Goal: Transaction & Acquisition: Purchase product/service

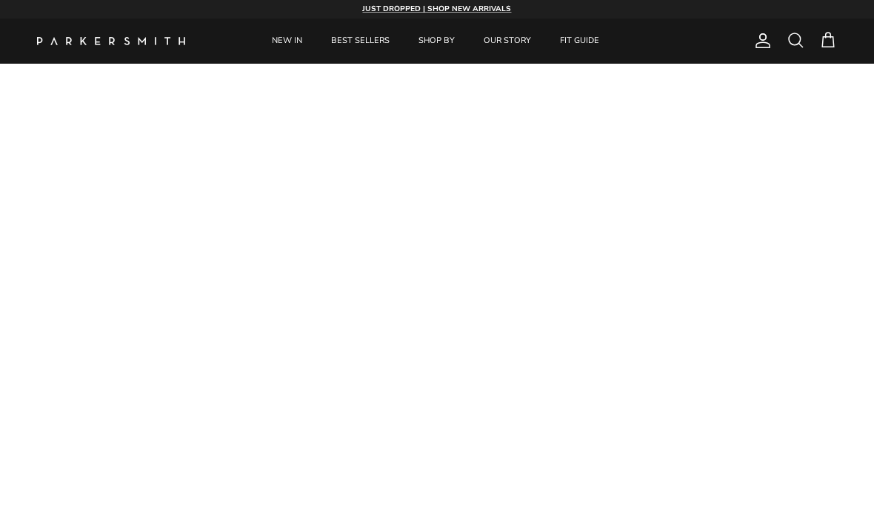
click at [799, 46] on span at bounding box center [796, 40] width 18 height 18
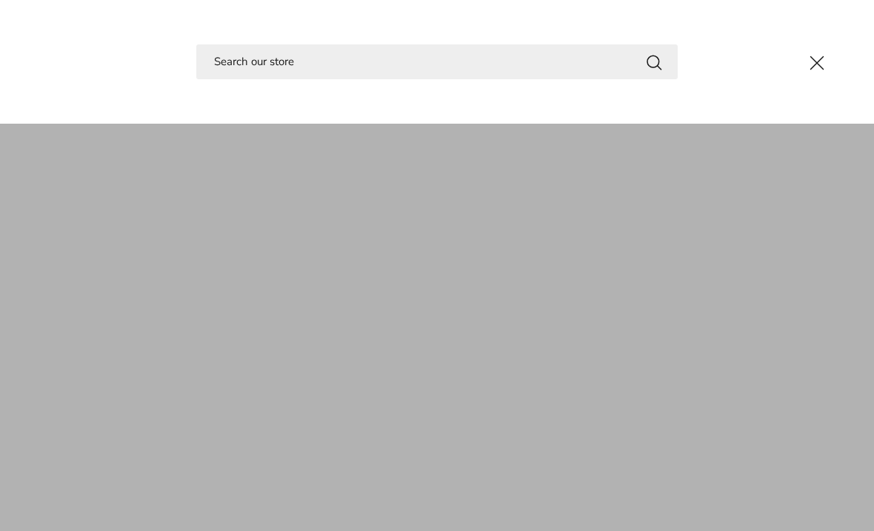
click at [230, 77] on input "Search" at bounding box center [437, 61] width 482 height 35
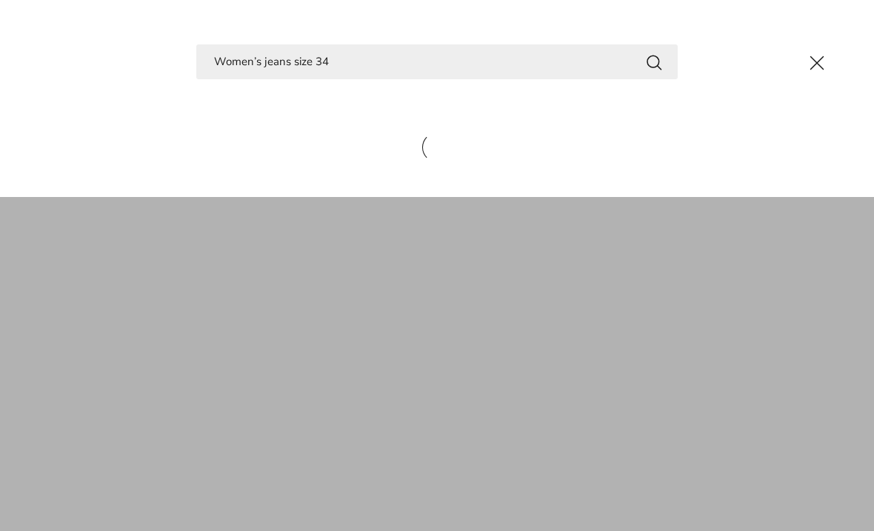
type input "Women’s jeans size 34"
click at [654, 61] on button "Search" at bounding box center [654, 62] width 18 height 19
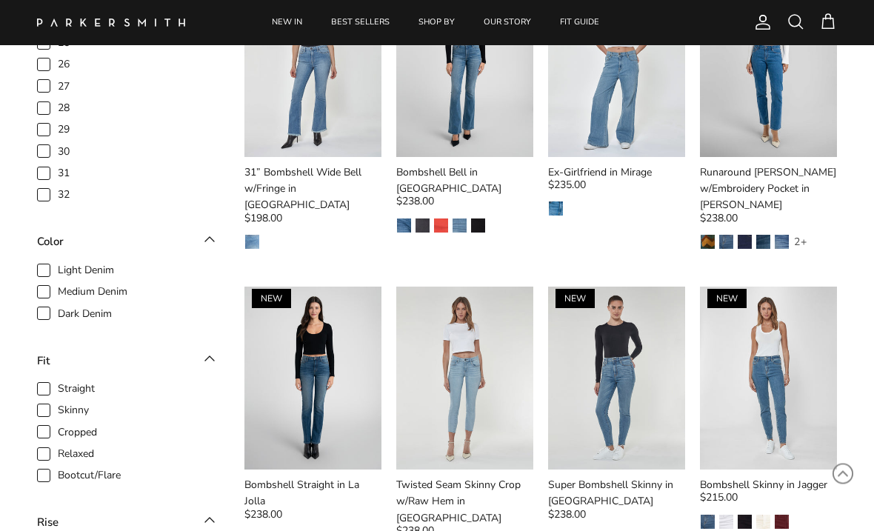
scroll to position [231, 0]
click at [273, 350] on img at bounding box center [312, 378] width 137 height 183
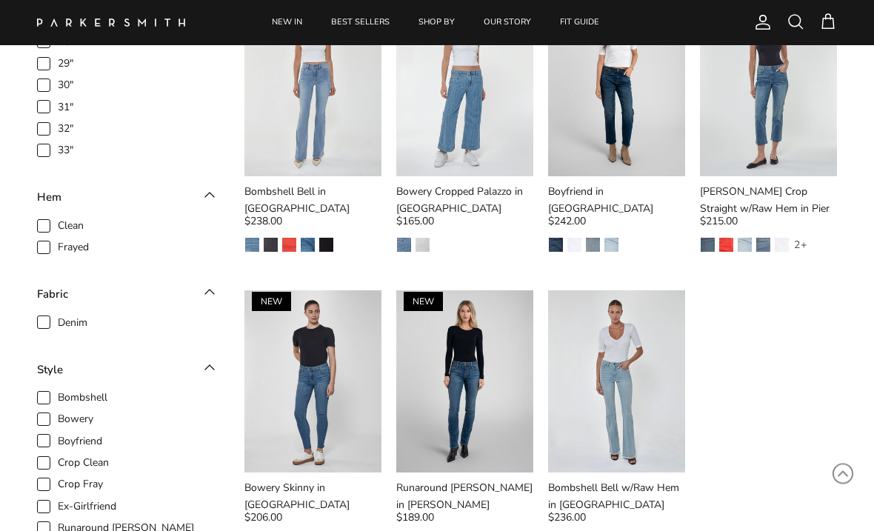
scroll to position [837, 0]
click at [472, 359] on img at bounding box center [464, 381] width 137 height 183
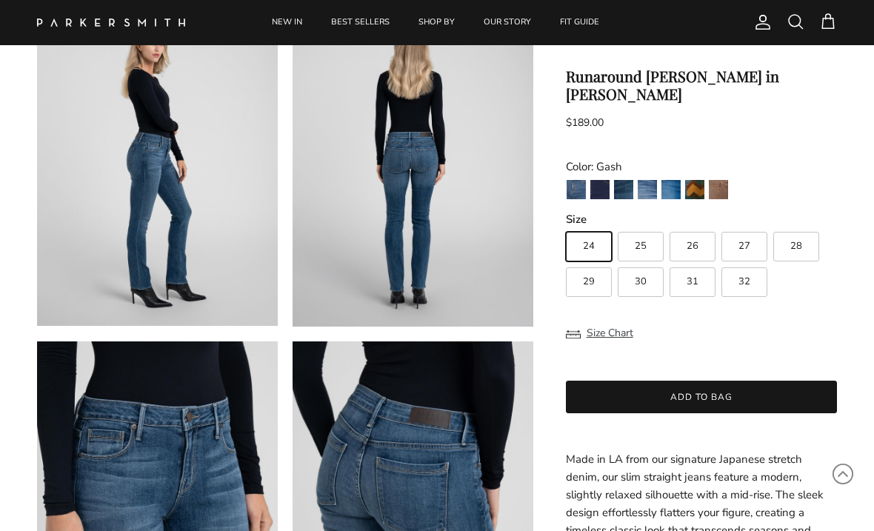
scroll to position [456, 0]
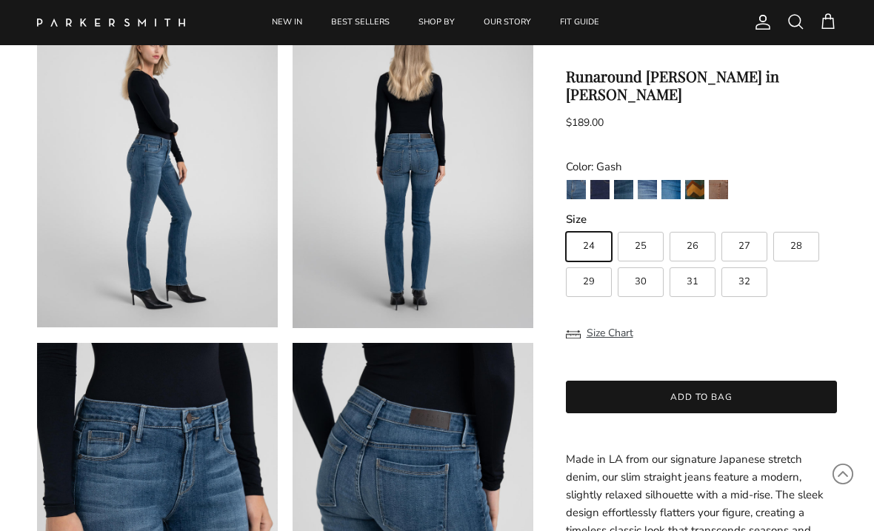
click at [751, 267] on label "32" at bounding box center [745, 282] width 46 height 30
click at [566, 226] on input "32" at bounding box center [565, 225] width 1 height 1
radio input "true"
click at [583, 180] on img "Jagger" at bounding box center [576, 189] width 19 height 19
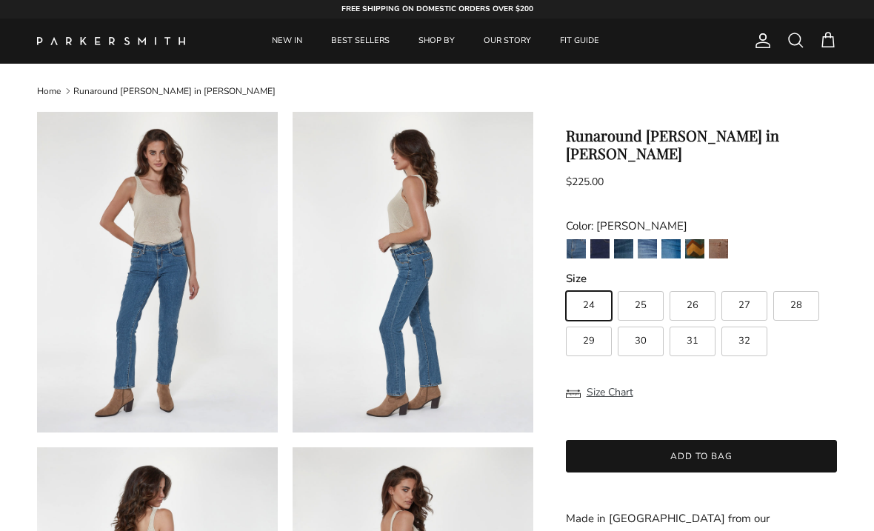
click at [602, 239] on img "Camden" at bounding box center [599, 248] width 19 height 19
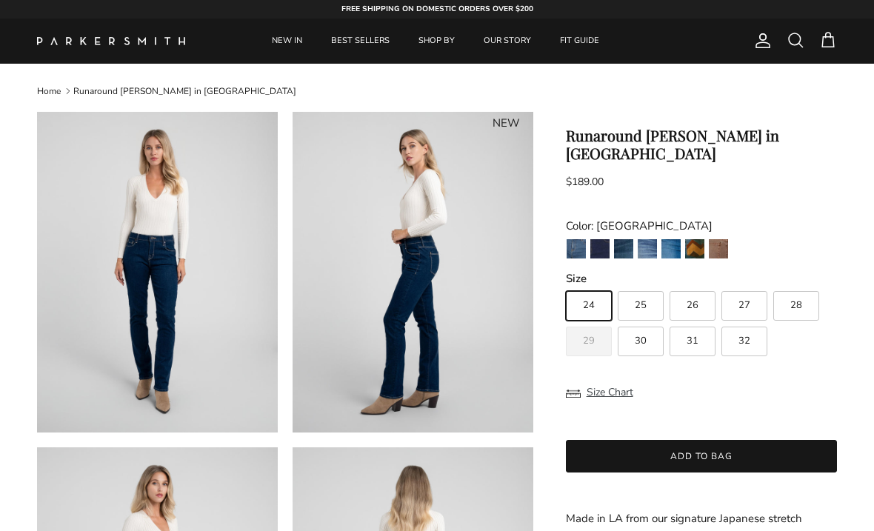
click at [628, 239] on img "Gash" at bounding box center [623, 248] width 19 height 19
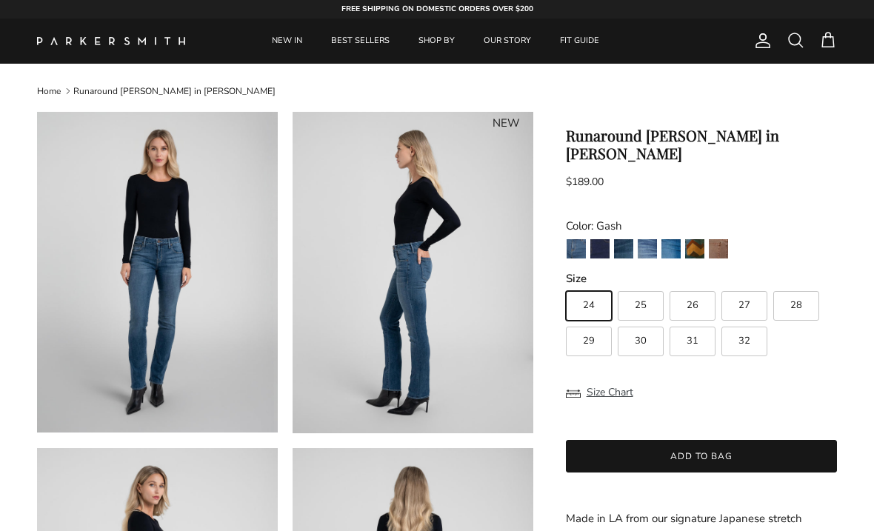
click at [654, 239] on img "Lust" at bounding box center [647, 248] width 19 height 19
click at [751, 327] on label "32" at bounding box center [745, 342] width 46 height 30
click at [566, 285] on input "32" at bounding box center [565, 284] width 1 height 1
radio input "true"
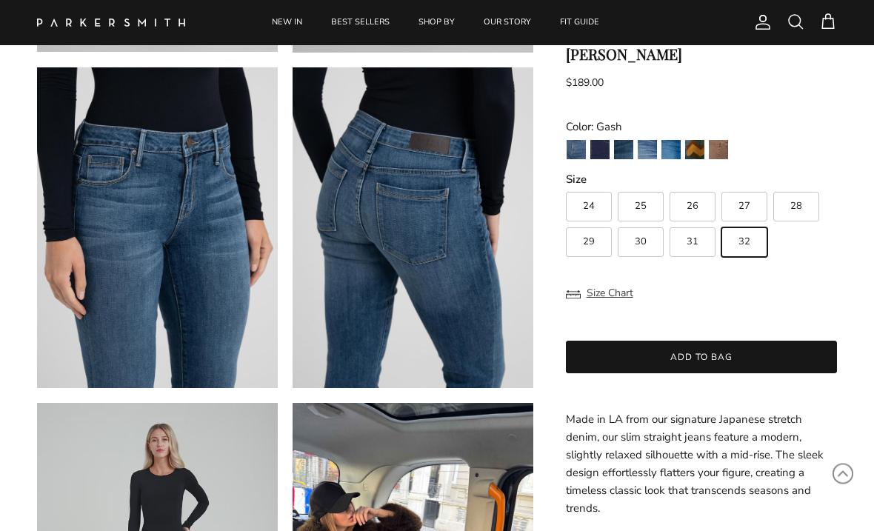
scroll to position [731, 0]
click at [724, 145] on img "Toffee" at bounding box center [718, 149] width 19 height 19
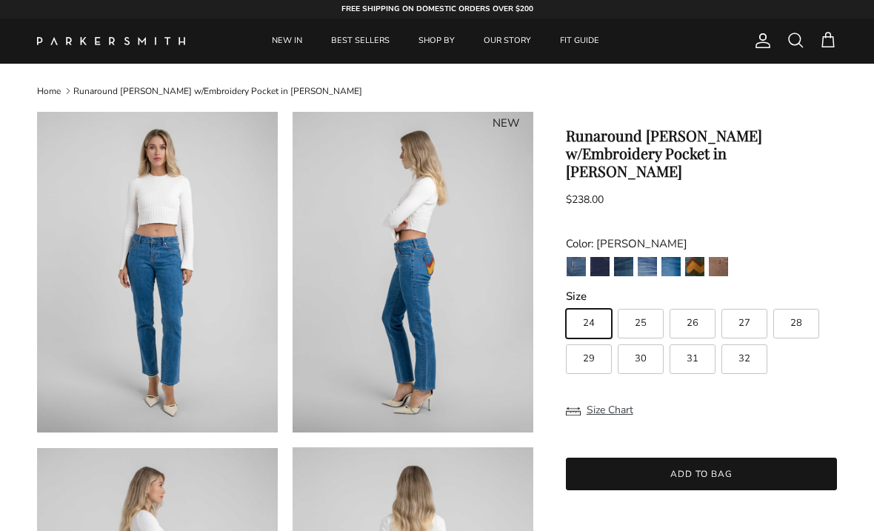
click at [674, 257] on img "Azure" at bounding box center [671, 266] width 19 height 19
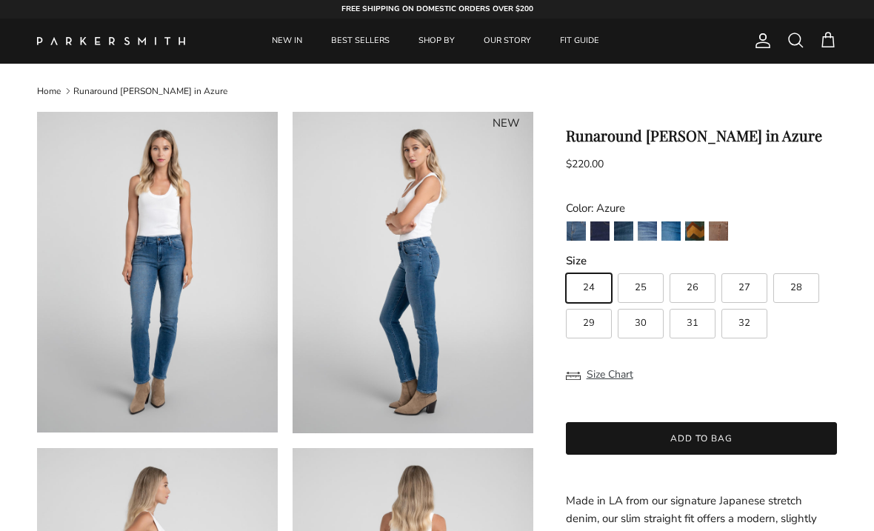
click at [656, 238] on img "Lust" at bounding box center [647, 230] width 19 height 19
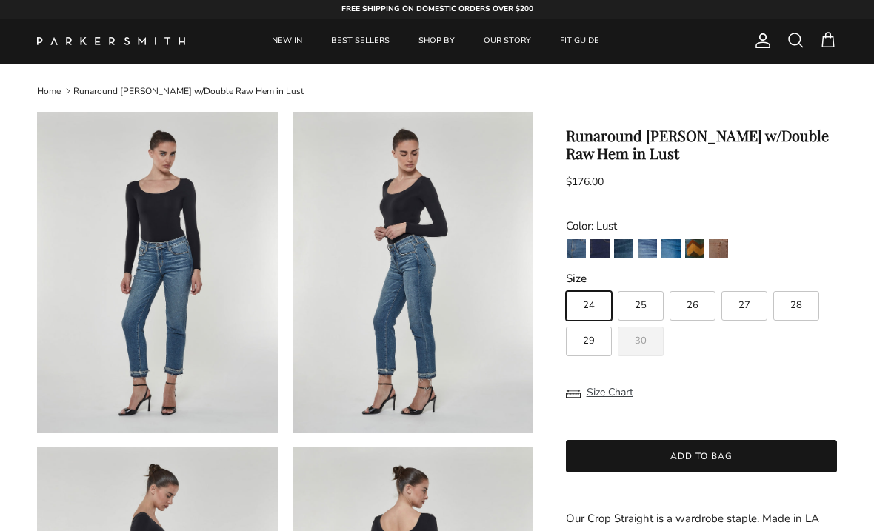
click at [630, 247] on img "Gash" at bounding box center [623, 248] width 19 height 19
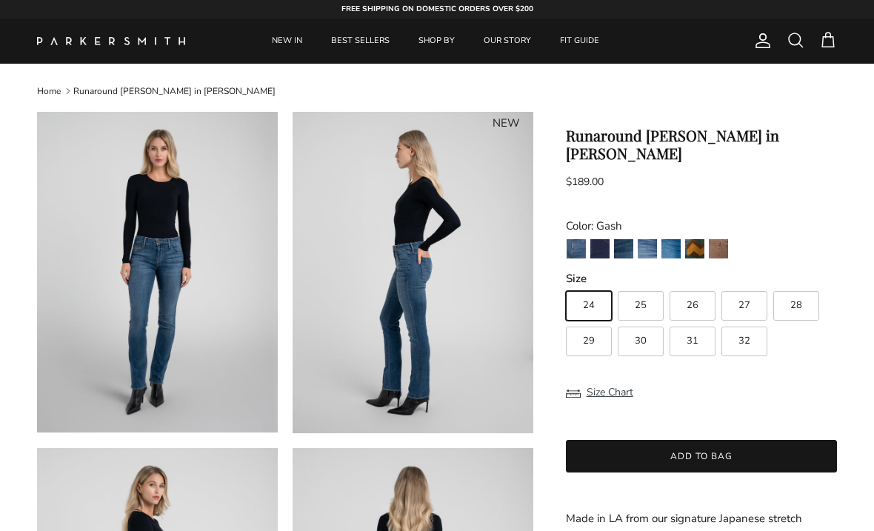
click at [603, 239] on img "Camden" at bounding box center [599, 248] width 19 height 19
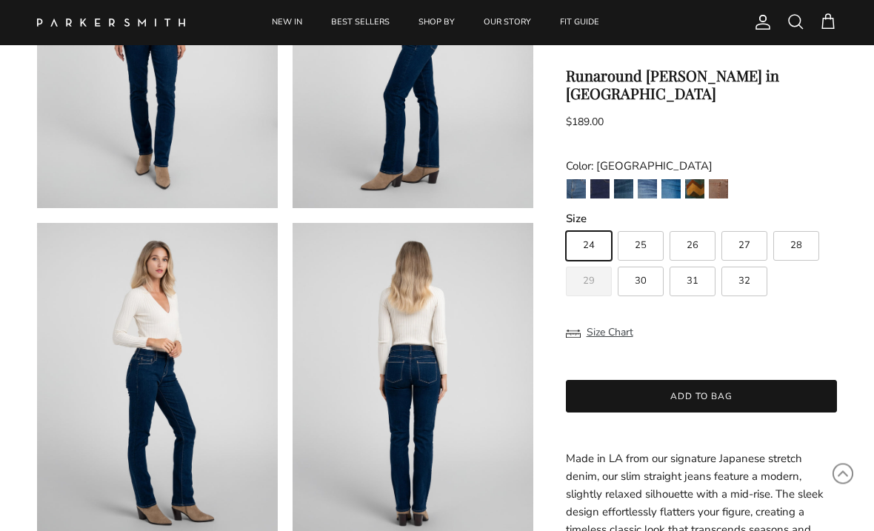
scroll to position [259, 0]
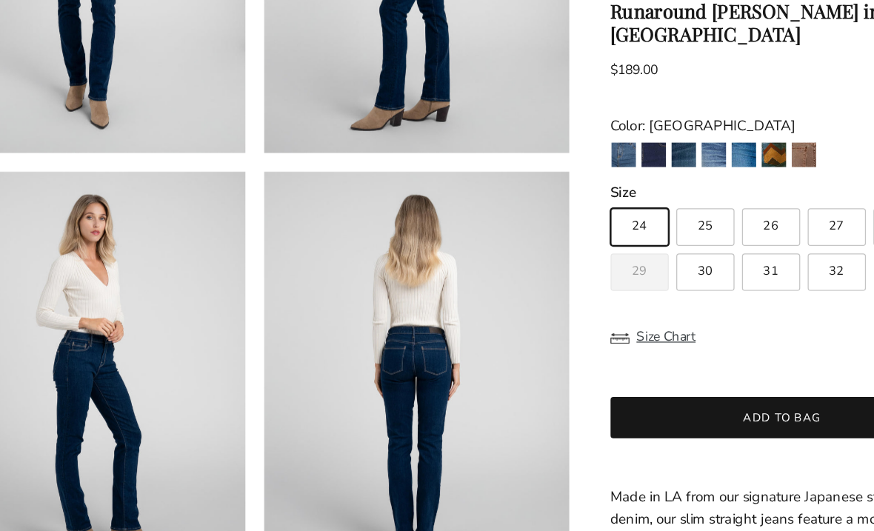
click at [739, 277] on span "32" at bounding box center [745, 282] width 12 height 10
click at [566, 225] on input "32" at bounding box center [565, 225] width 1 height 1
radio input "true"
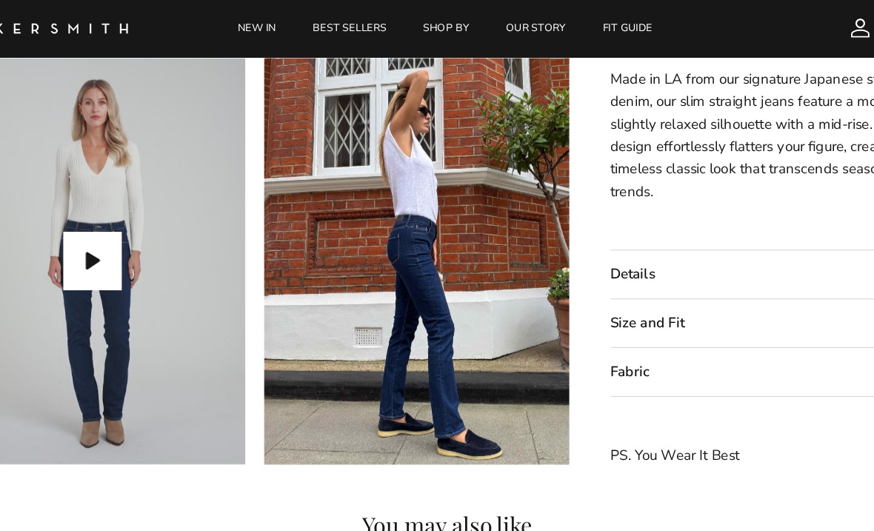
scroll to position [1081, 0]
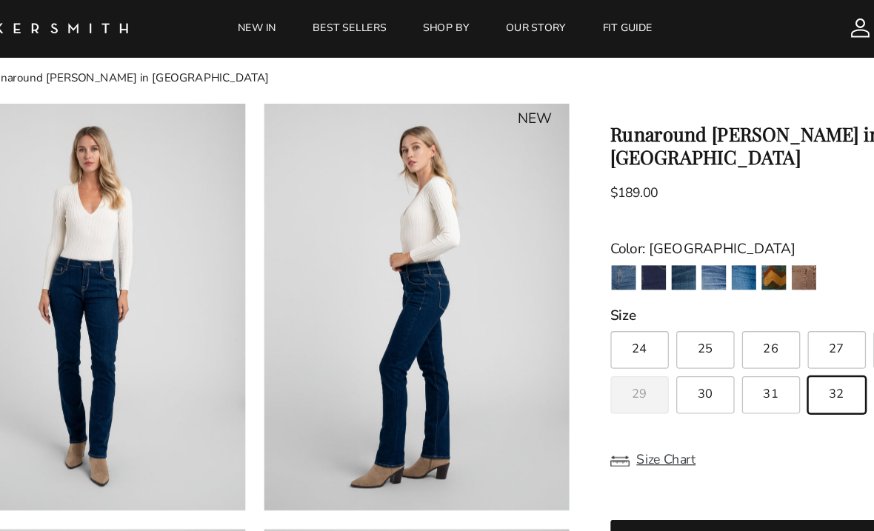
scroll to position [0, 0]
